Goal: Information Seeking & Learning: Understand process/instructions

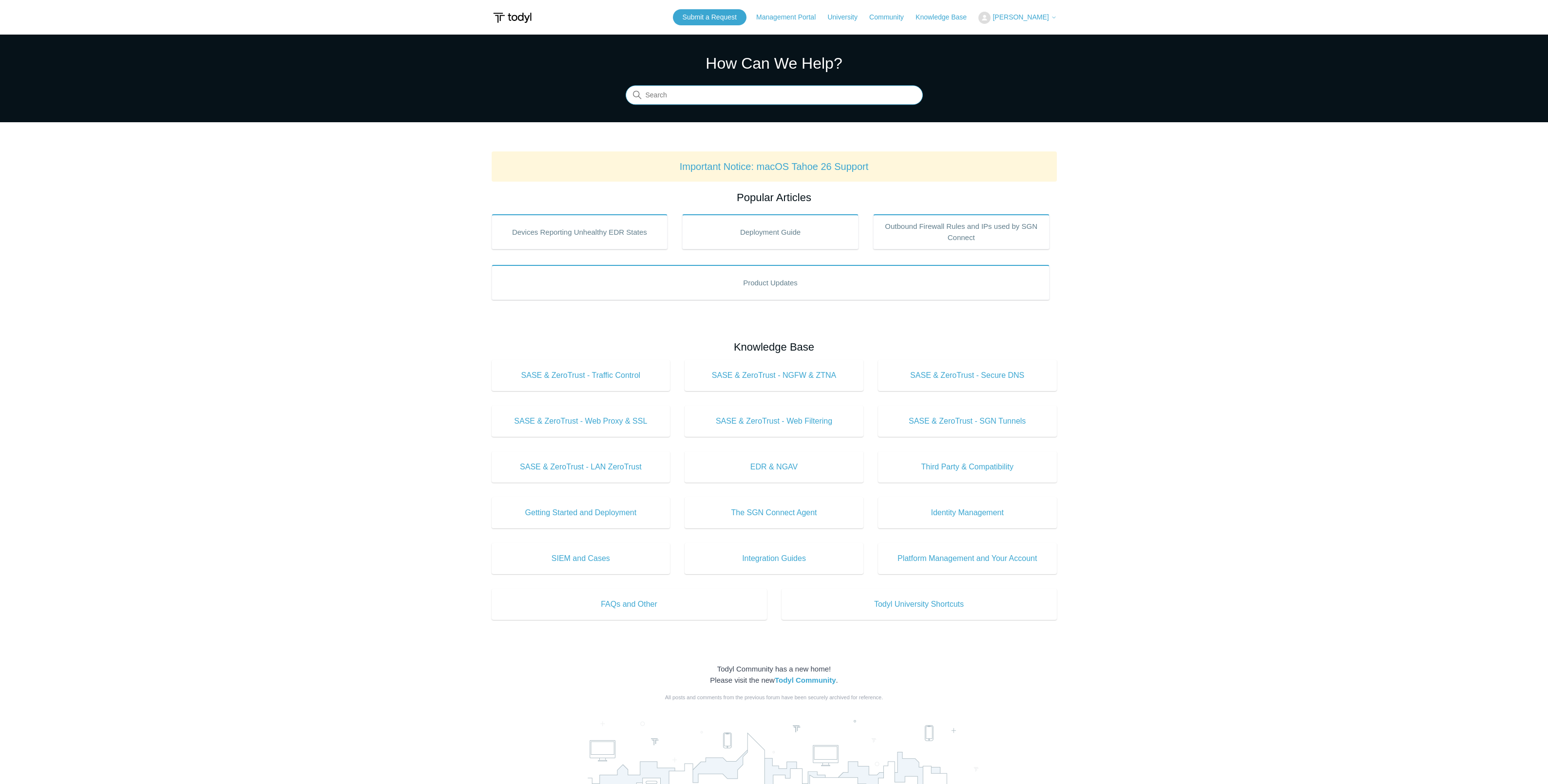
click at [704, 101] on input "Search" at bounding box center [774, 96] width 297 height 19
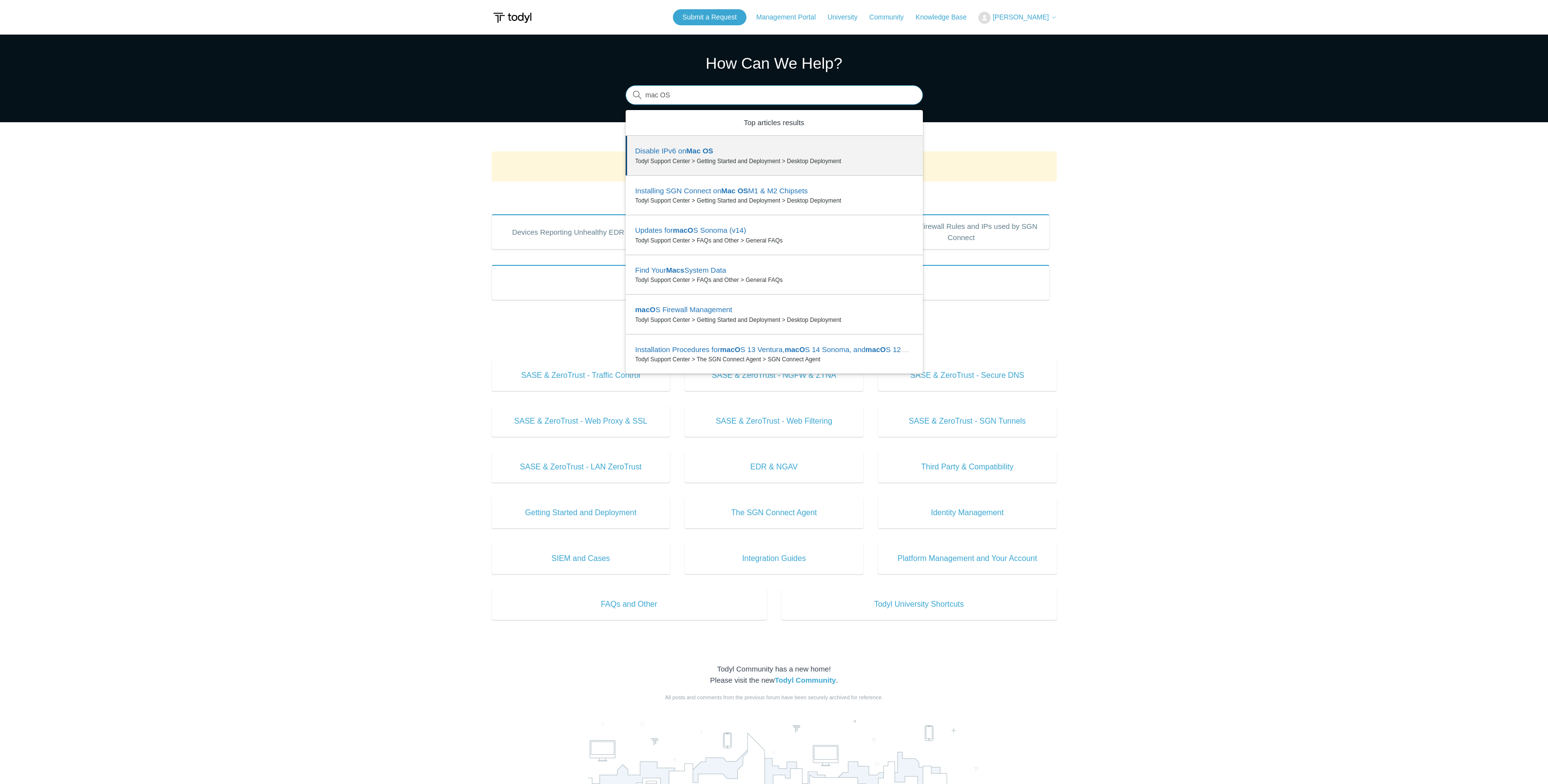
drag, startPoint x: 708, startPoint y: 97, endPoint x: 702, endPoint y: 102, distance: 7.8
click at [708, 97] on input "mac OS" at bounding box center [774, 96] width 297 height 19
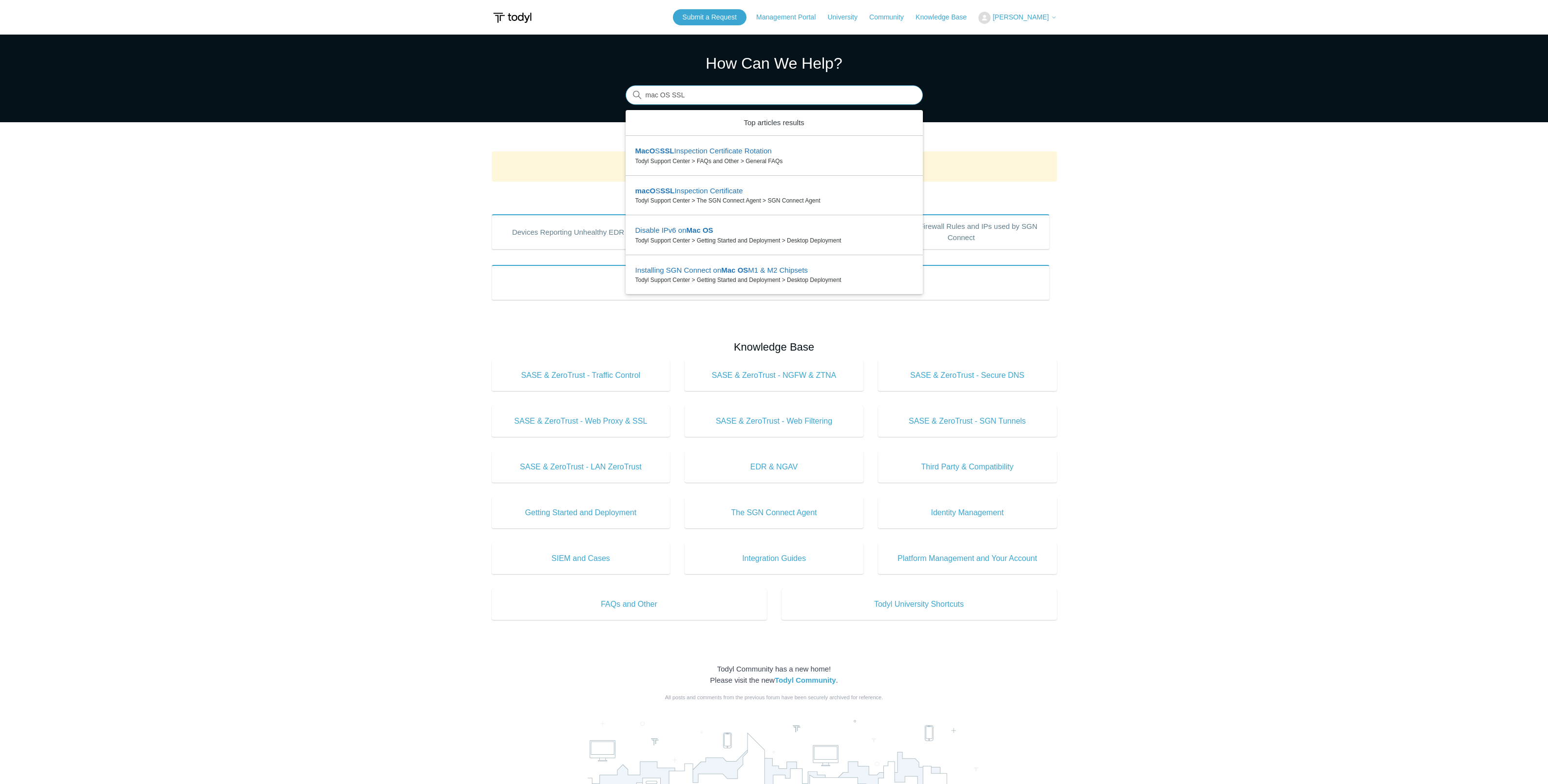
type input "mac OS SSL"
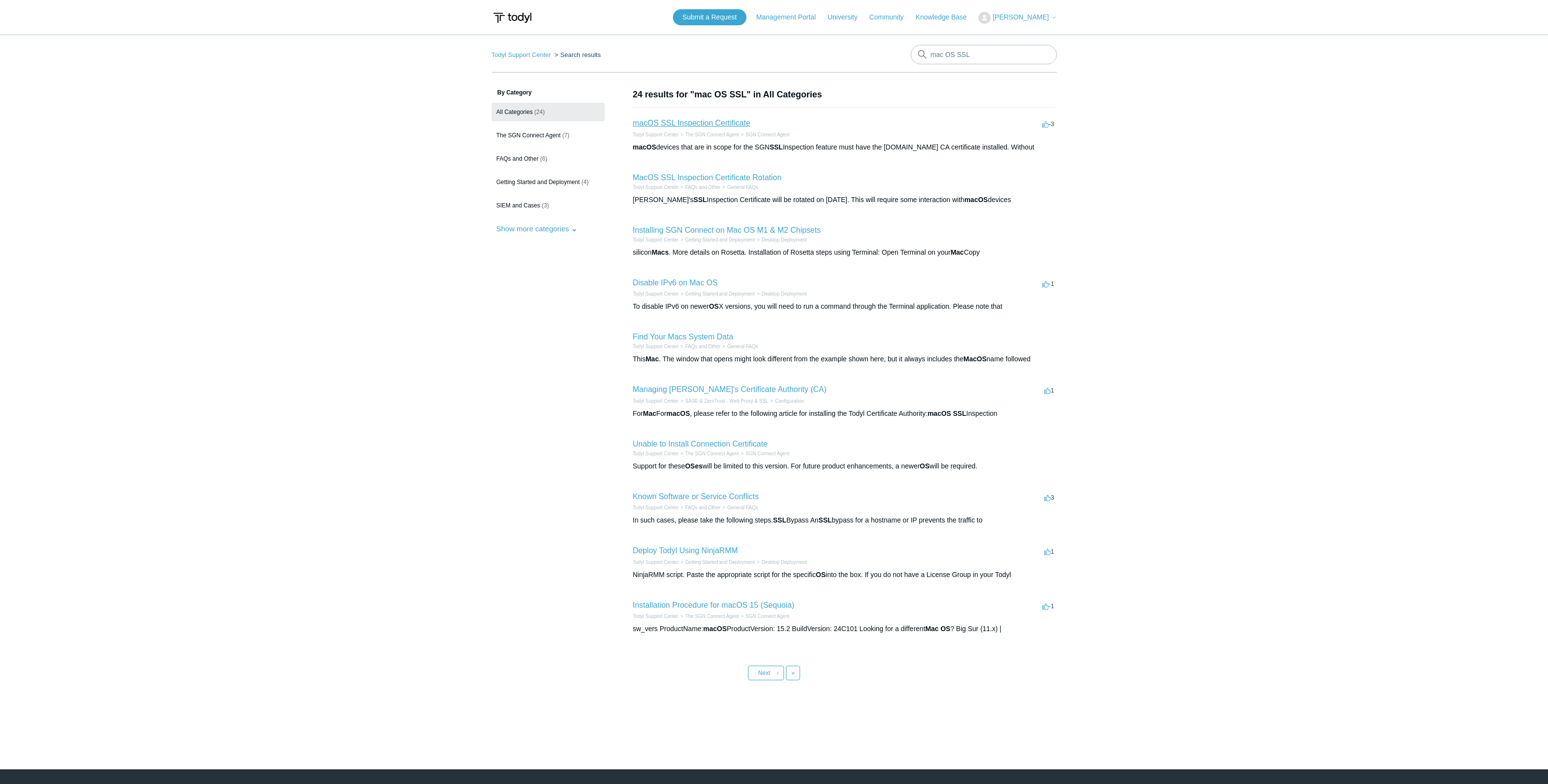
click at [719, 124] on link "macOS SSL Inspection Certificate" at bounding box center [691, 123] width 117 height 8
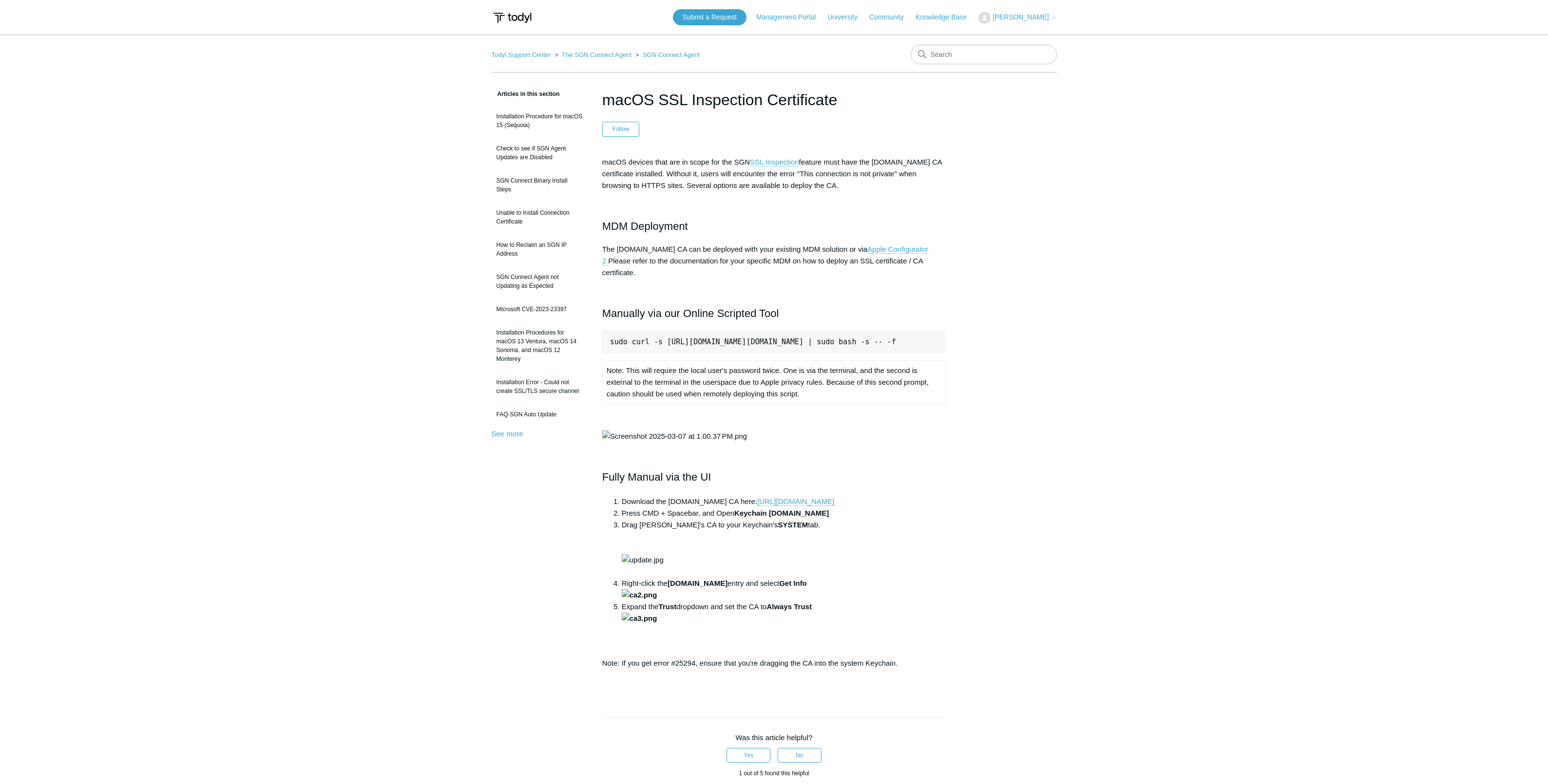
scroll to position [0, 46]
drag, startPoint x: 610, startPoint y: 331, endPoint x: 1008, endPoint y: 332, distance: 398.0
click at [1008, 332] on div "Articles in this section Installation Procedure for macOS 15 (Sequoia) Check to…" at bounding box center [774, 565] width 565 height 954
drag, startPoint x: 1008, startPoint y: 332, endPoint x: 906, endPoint y: 333, distance: 102.0
copy pre "sudo curl -s [URL][DOMAIN_NAME][DOMAIN_NAME] | sudo bash -s -- -f"
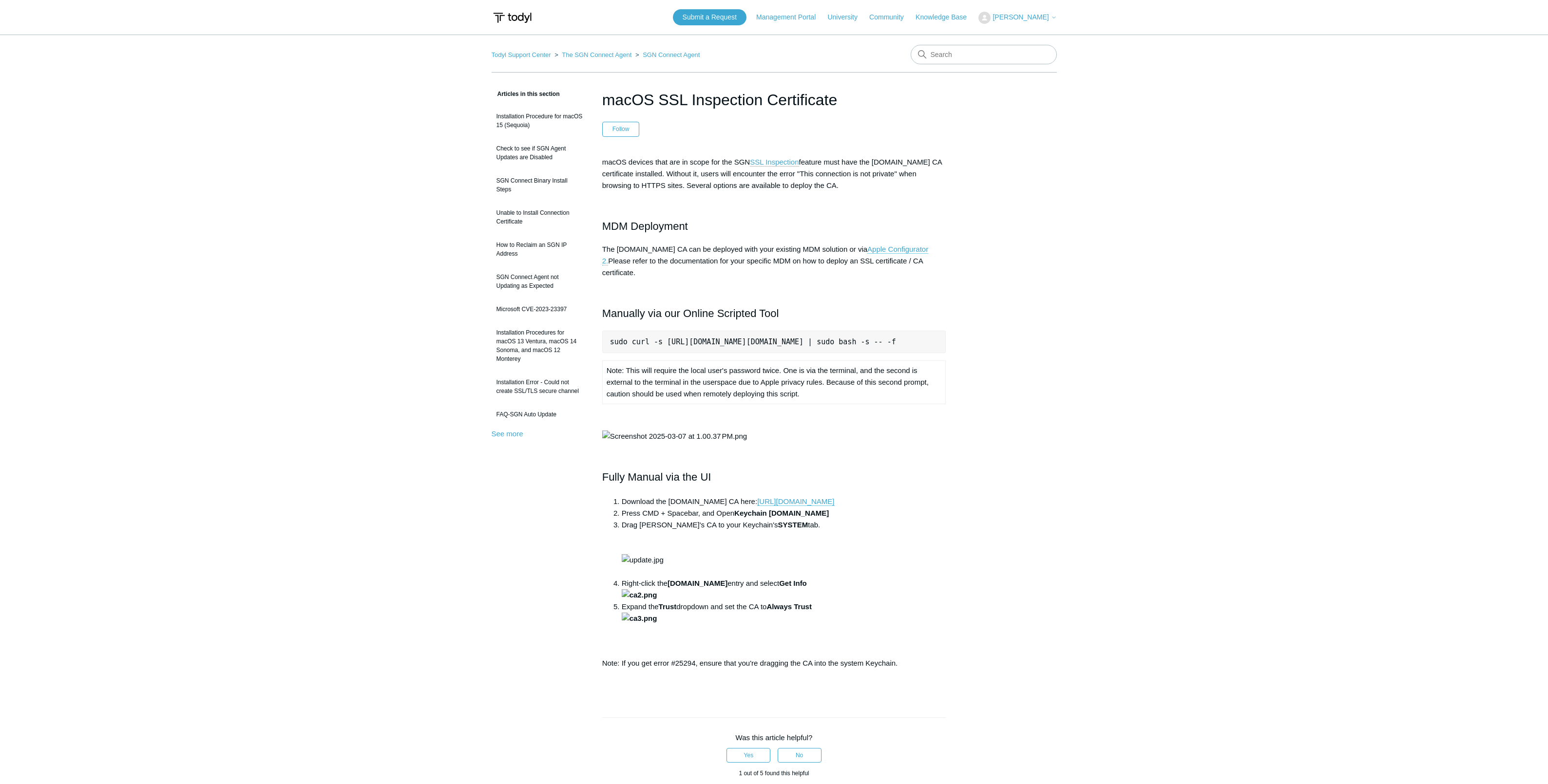
scroll to position [0, 0]
copy pre "sudo curl -s https://download.todyl.com/misc/macOS-install-CA.sh | sudo bash -s…"
